Goal: Find specific page/section: Find specific page/section

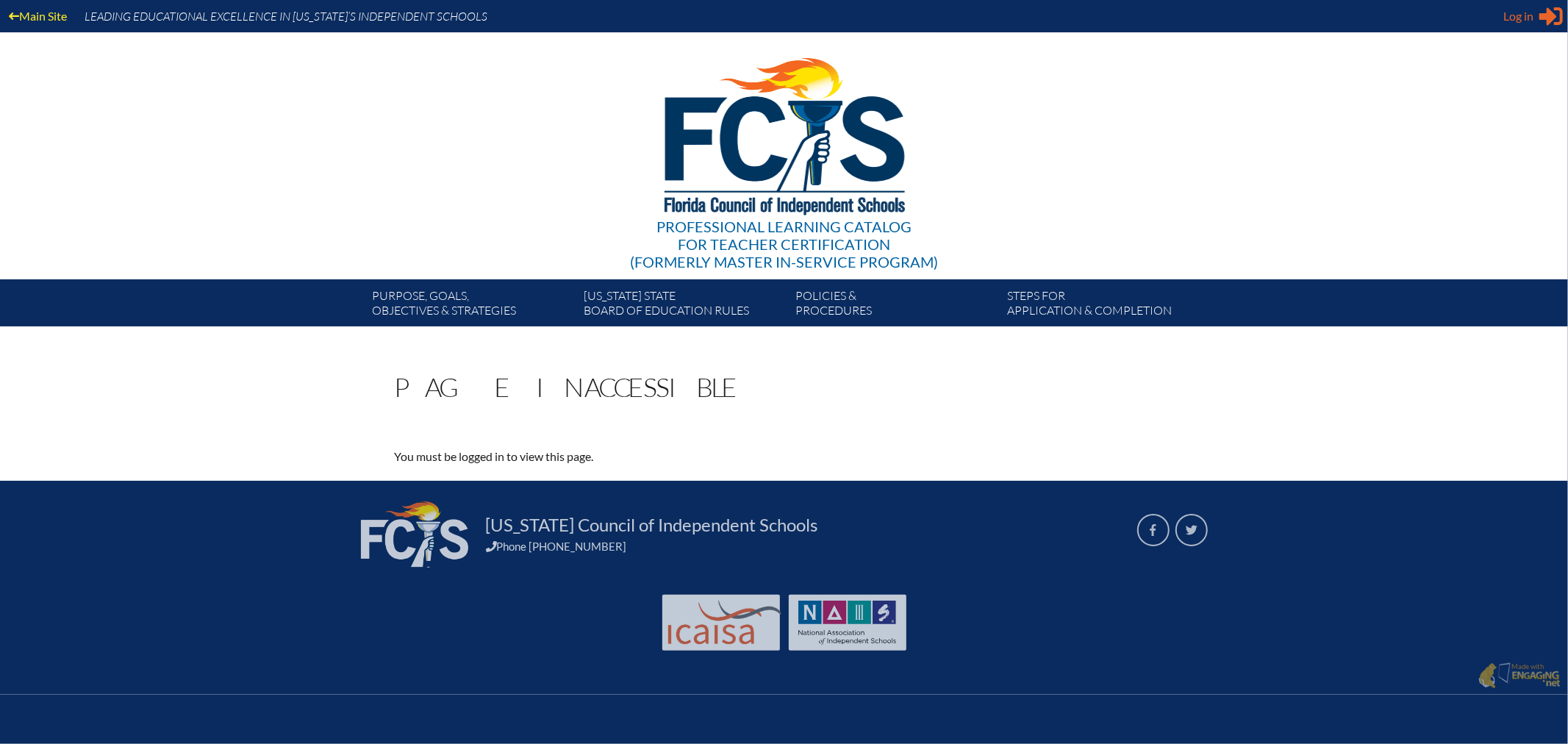
type input "Lola.arbuzow@thebenjaminschool.org"
click at [1512, 15] on span "Log in" at bounding box center [1519, 16] width 30 height 17
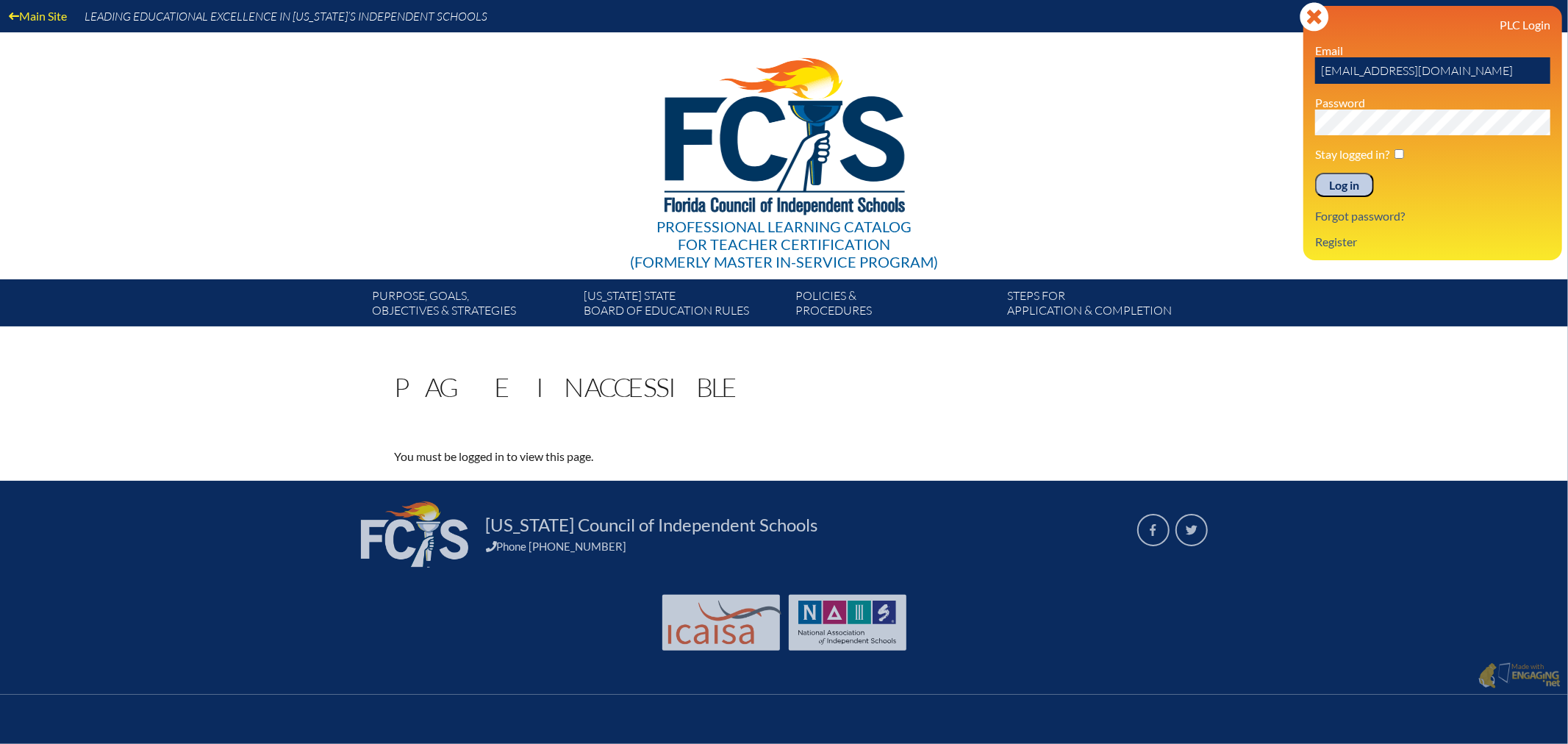
click at [1346, 176] on input "Log in" at bounding box center [1345, 185] width 59 height 25
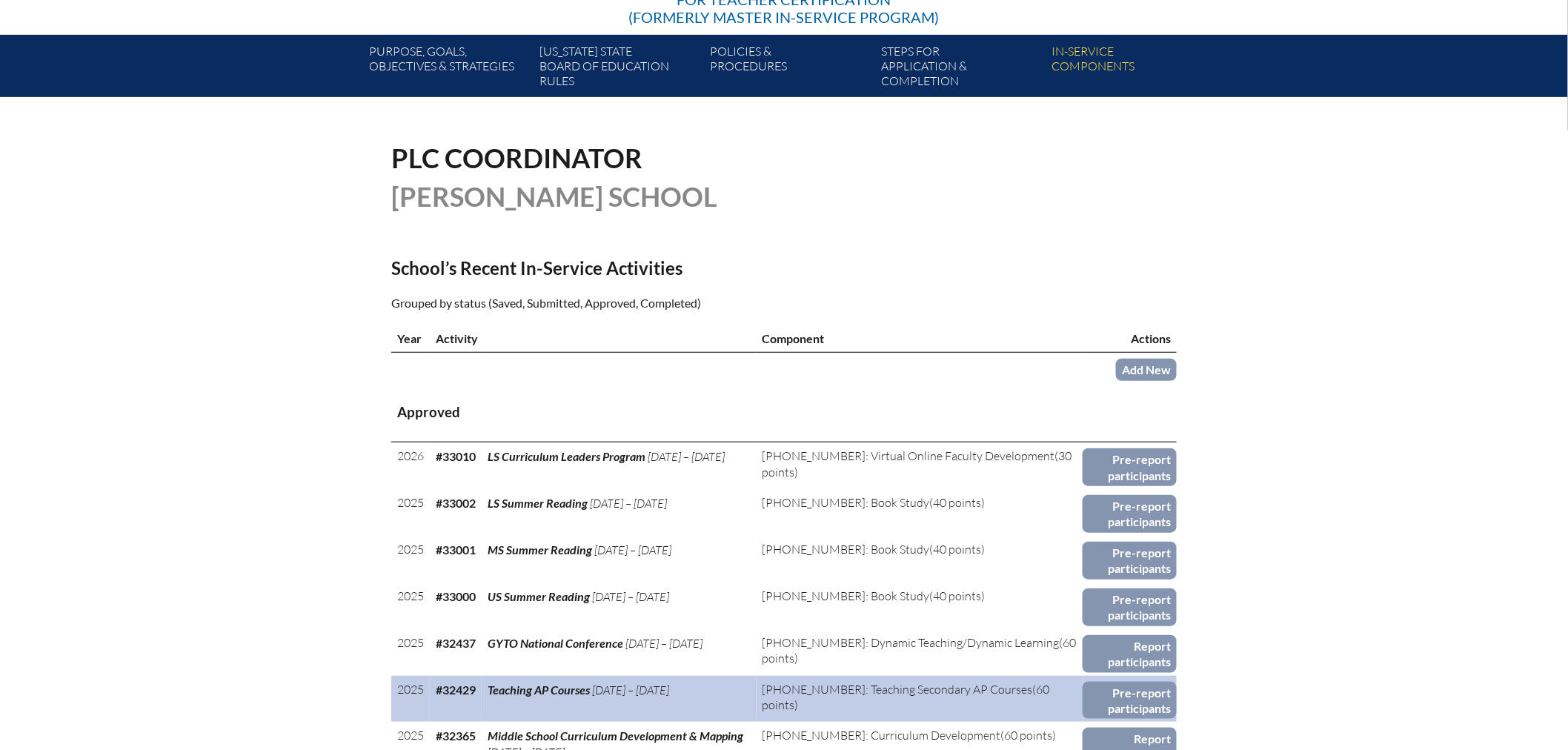
scroll to position [329, 0]
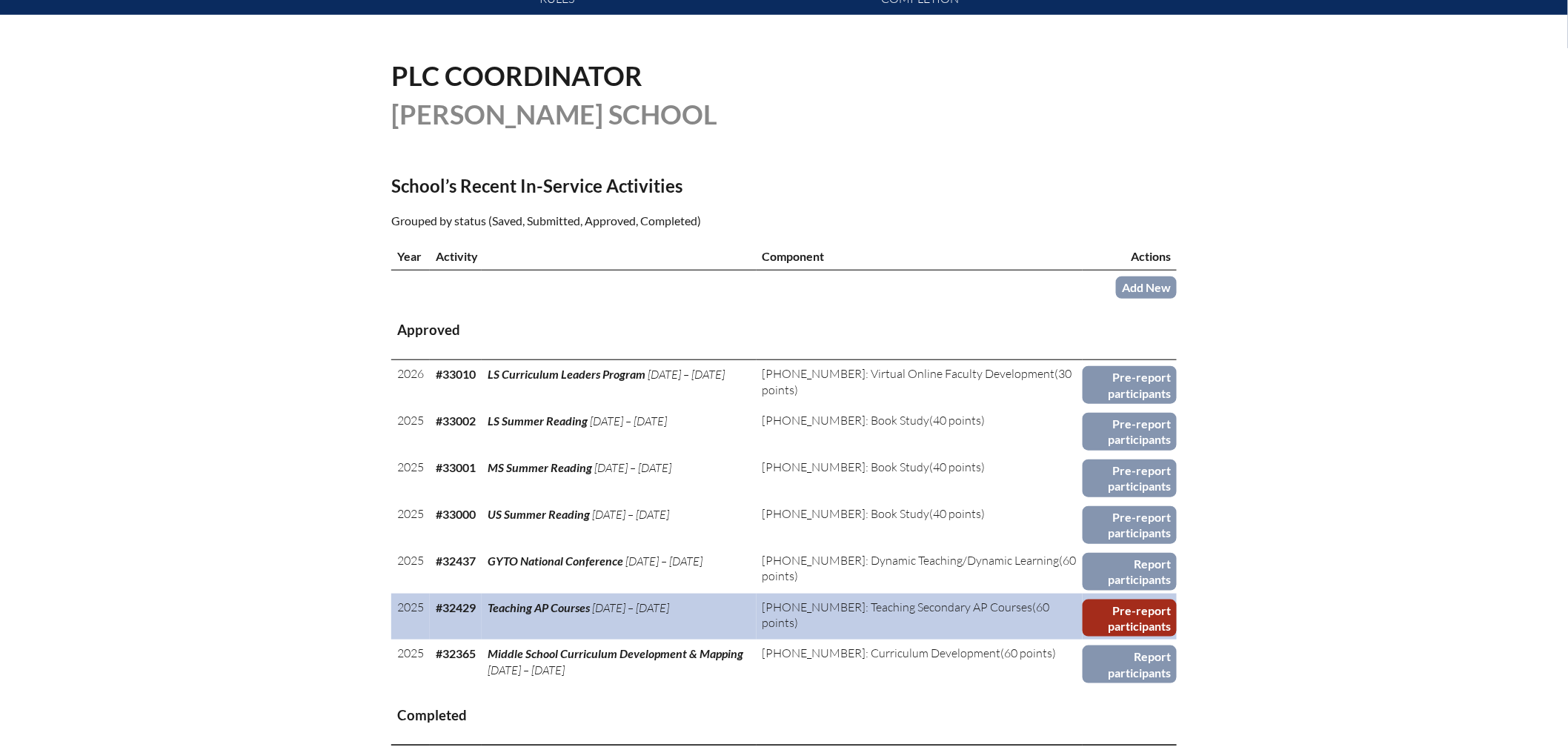
click at [1119, 612] on link "Pre-report participants" at bounding box center [1130, 618] width 94 height 38
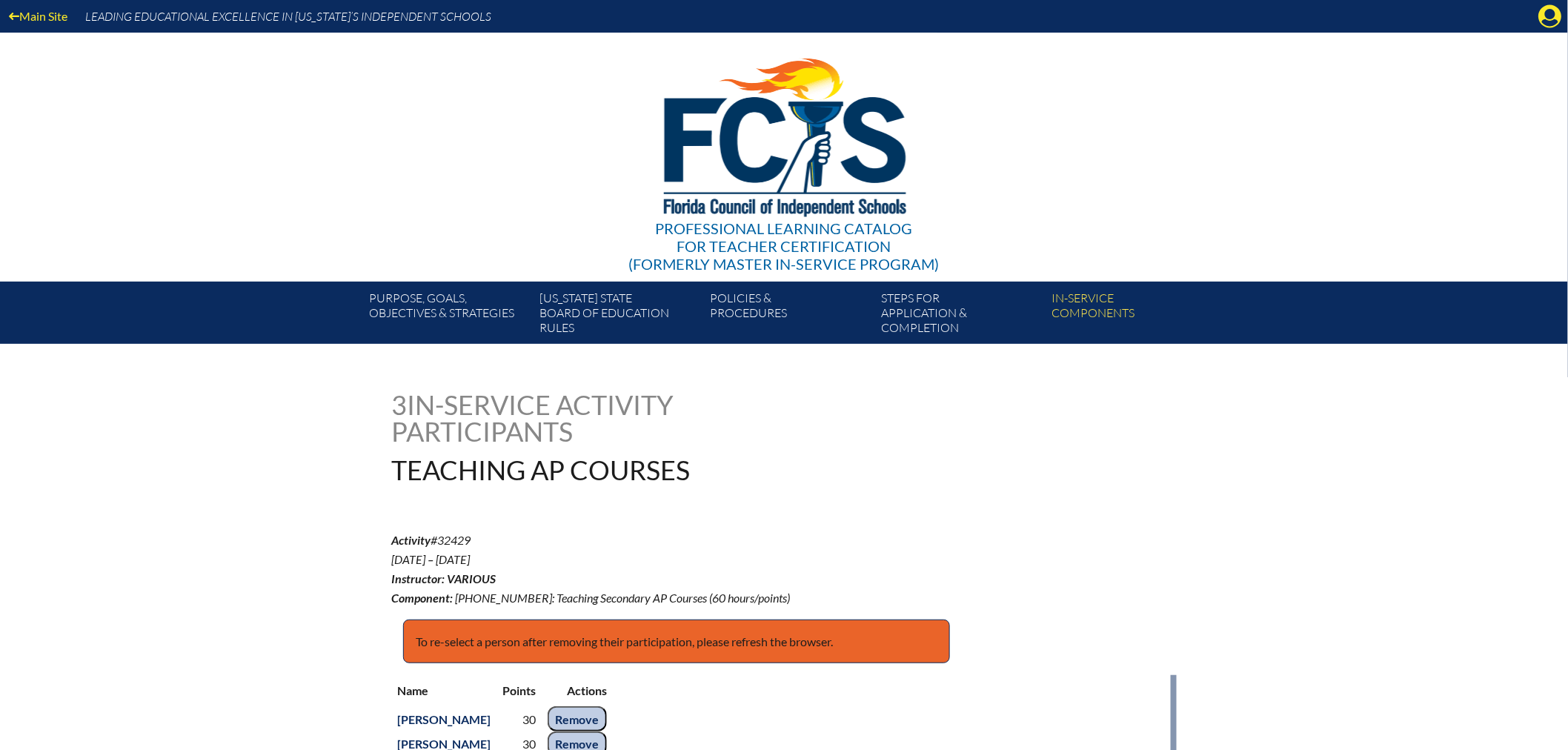
scroll to position [247, 0]
